Goal: Browse casually: Explore the website without a specific task or goal

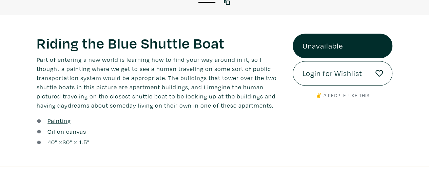
scroll to position [211, 0]
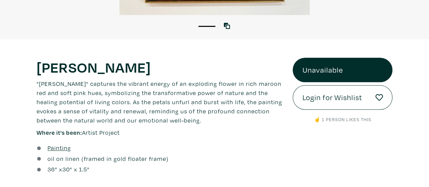
scroll to position [196, 0]
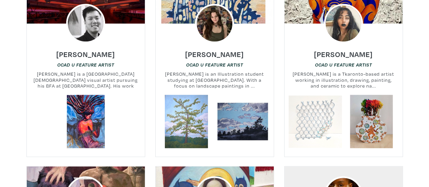
scroll to position [624, 0]
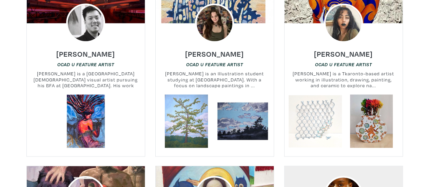
click at [311, 109] on link at bounding box center [314, 120] width 53 height 53
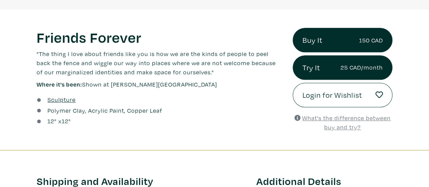
scroll to position [214, 0]
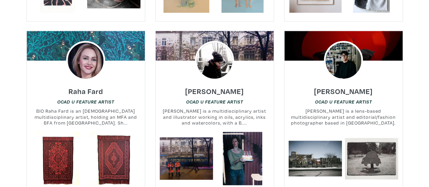
scroll to position [3359, 0]
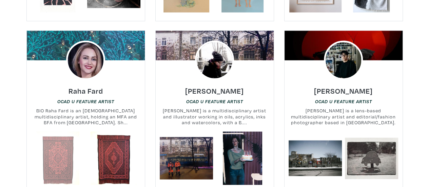
click at [59, 132] on link at bounding box center [57, 157] width 53 height 53
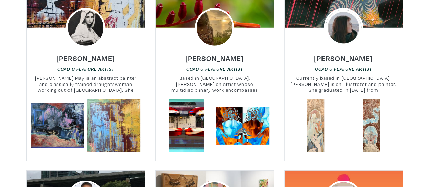
scroll to position [3564, 0]
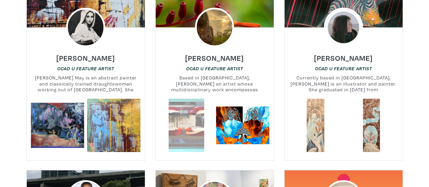
click at [181, 99] on link at bounding box center [186, 125] width 53 height 53
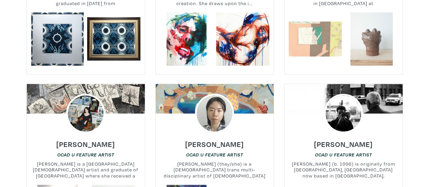
scroll to position [6968, 0]
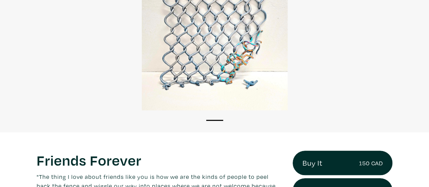
scroll to position [90, 0]
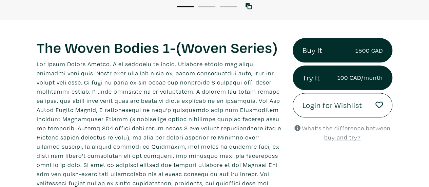
scroll to position [227, 0]
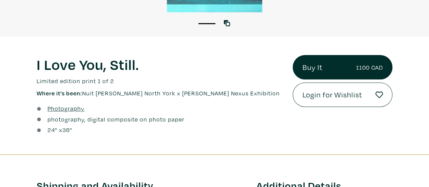
scroll to position [197, 0]
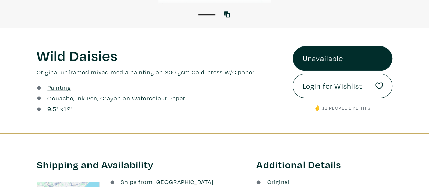
scroll to position [200, 0]
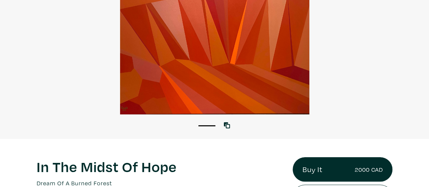
scroll to position [100, 0]
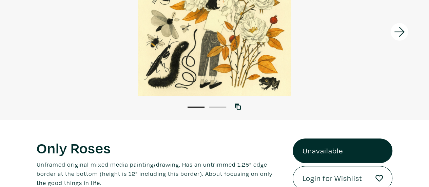
scroll to position [106, 0]
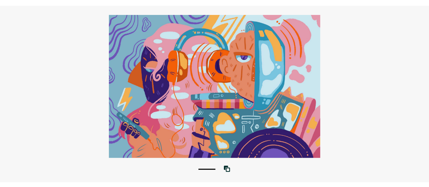
scroll to position [43, 0]
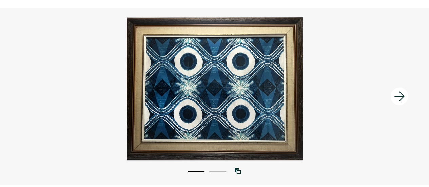
scroll to position [40, 0]
